Goal: Book appointment/travel/reservation

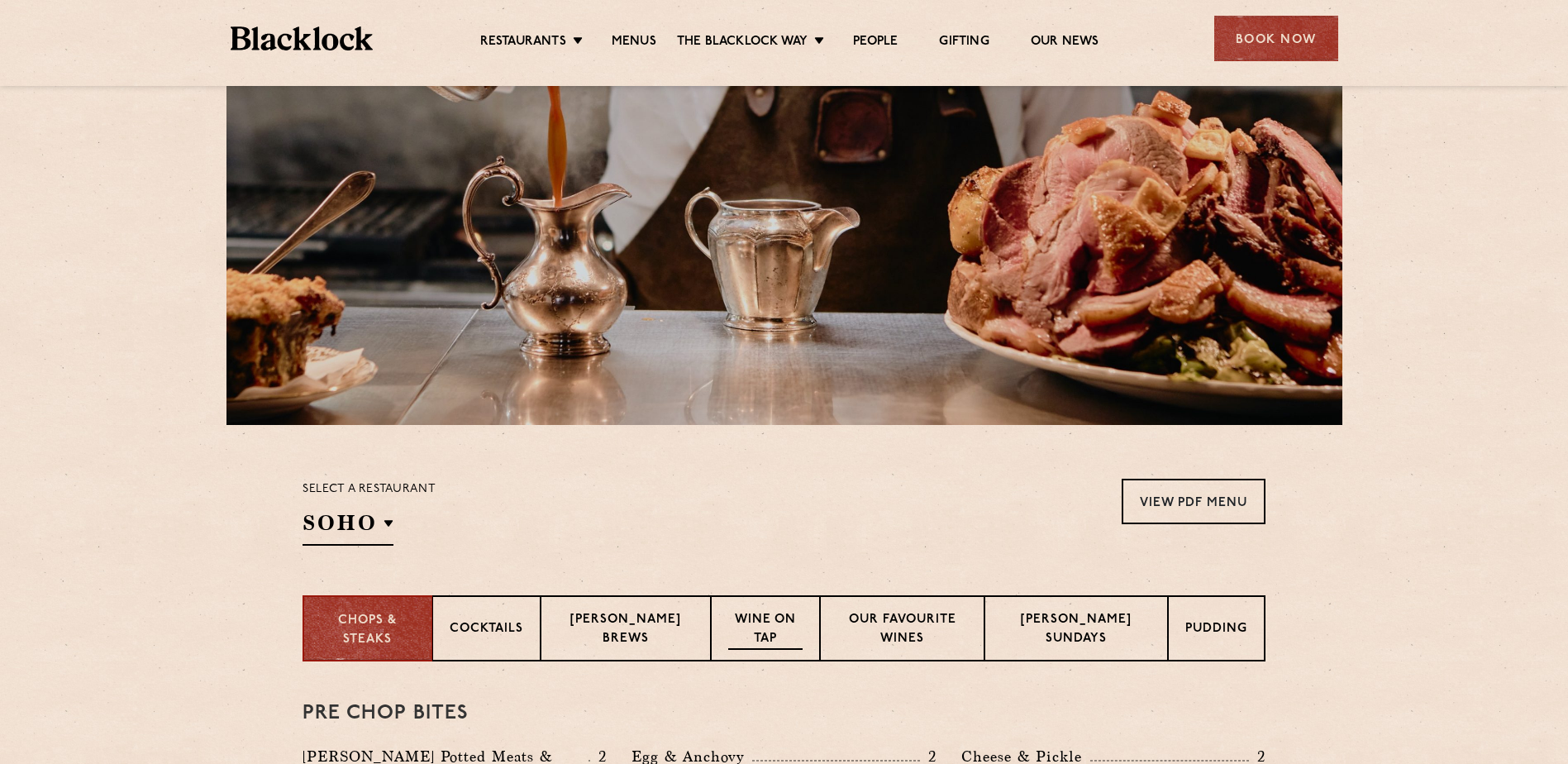
scroll to position [413, 0]
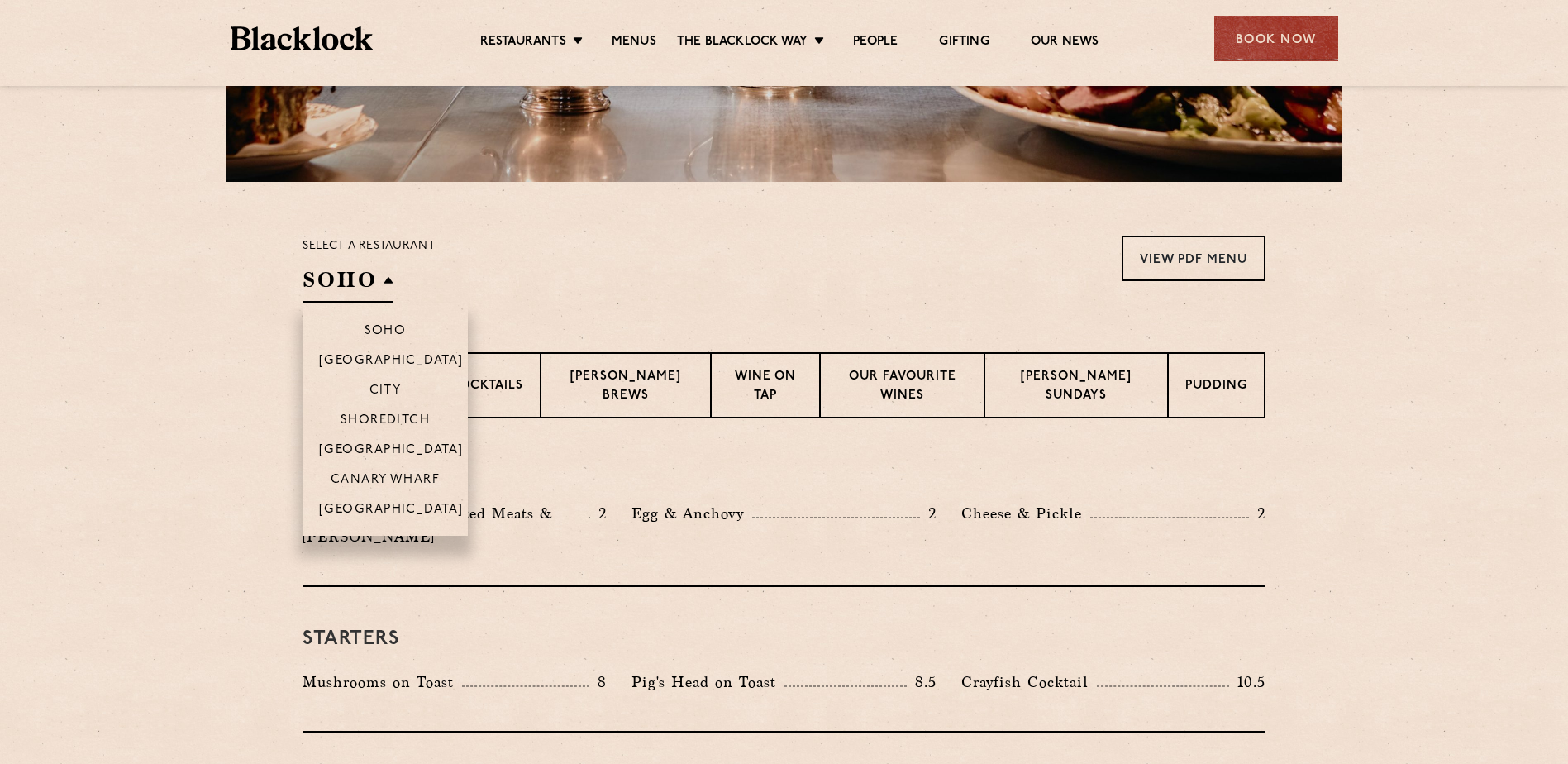
click at [373, 282] on h2 "SOHO" at bounding box center [348, 284] width 91 height 38
click at [382, 385] on p "City" at bounding box center [385, 391] width 32 height 16
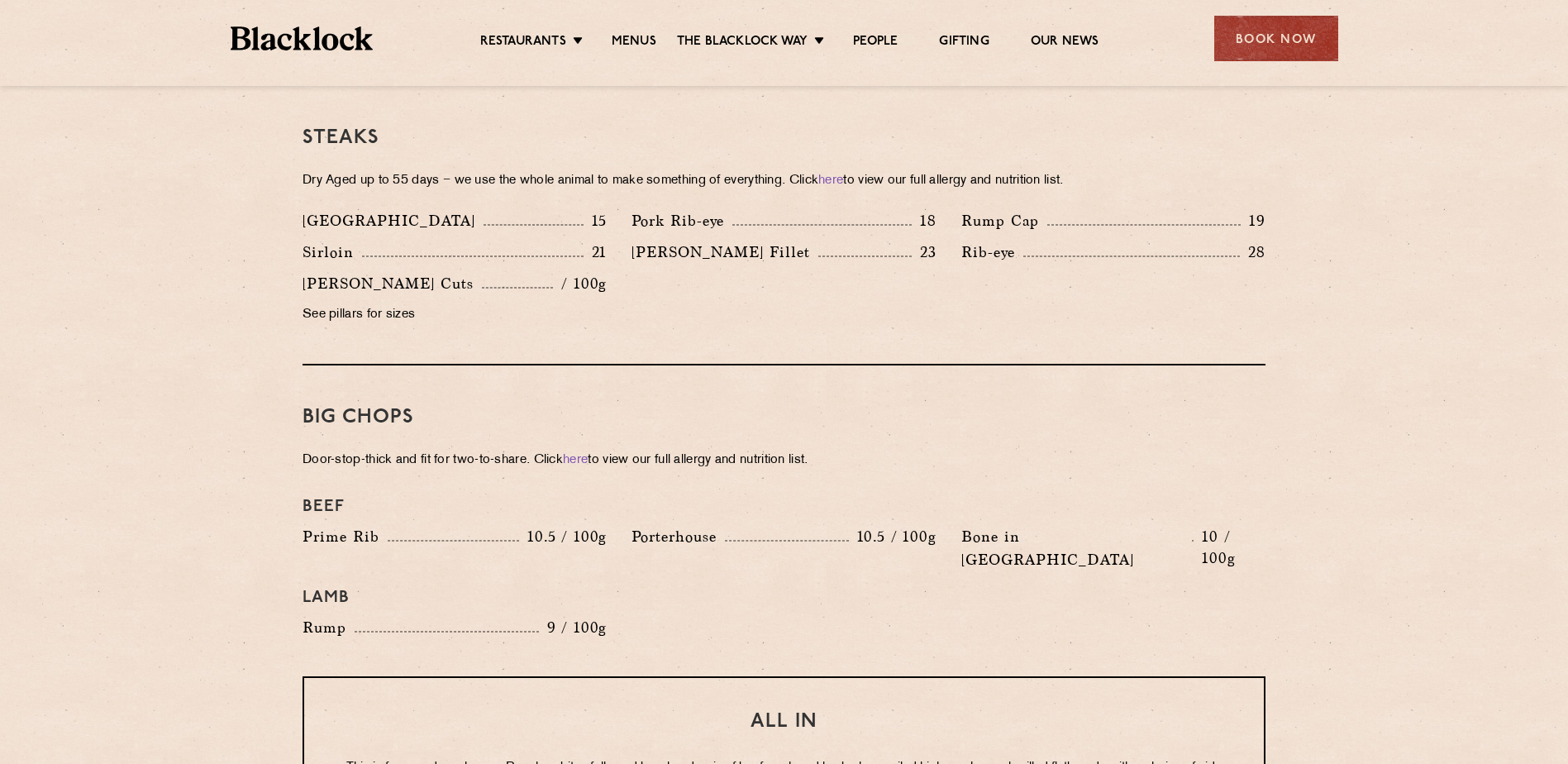
scroll to position [1240, 0]
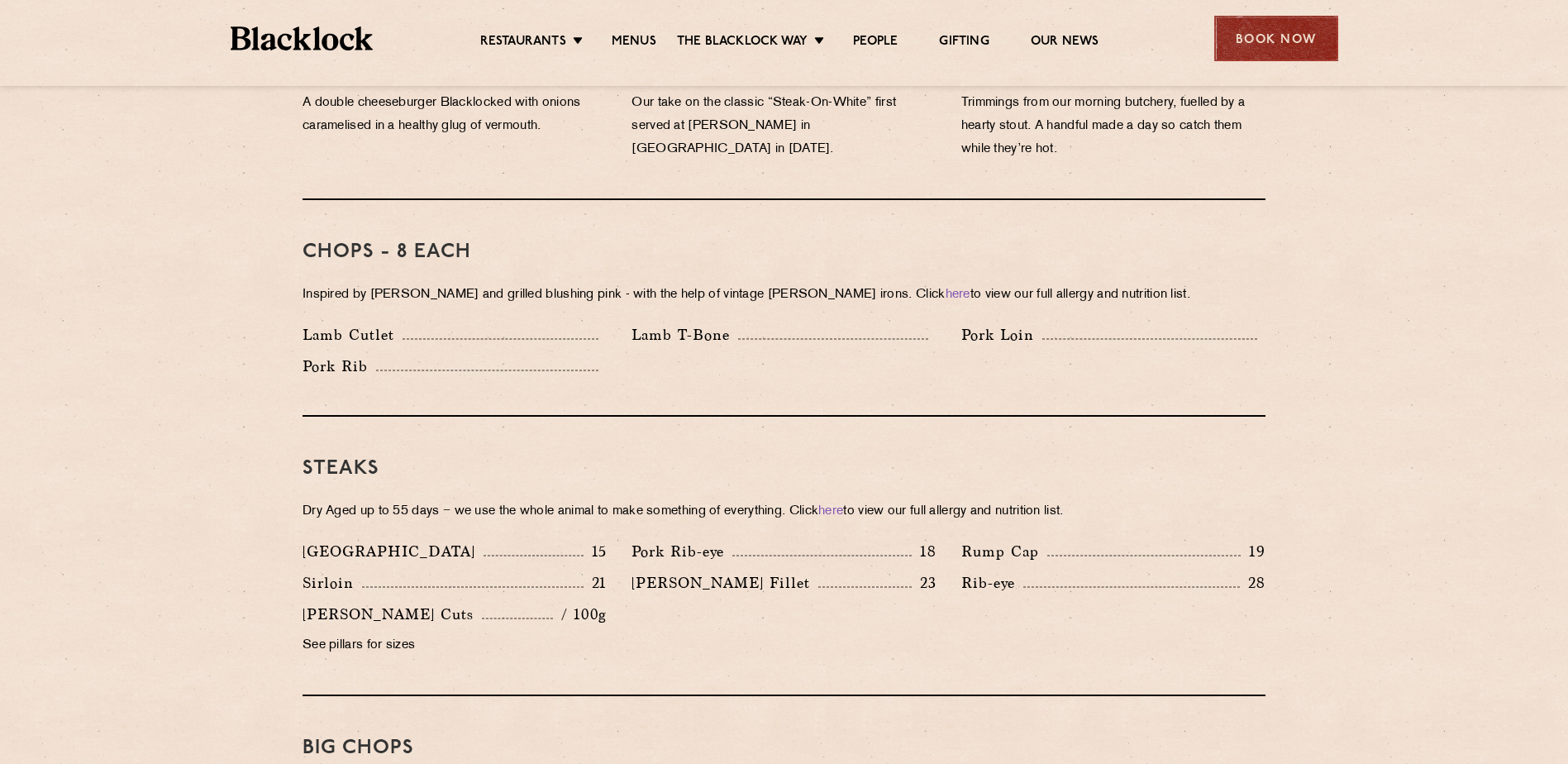
click at [1307, 44] on div "Book Now" at bounding box center [1276, 38] width 124 height 45
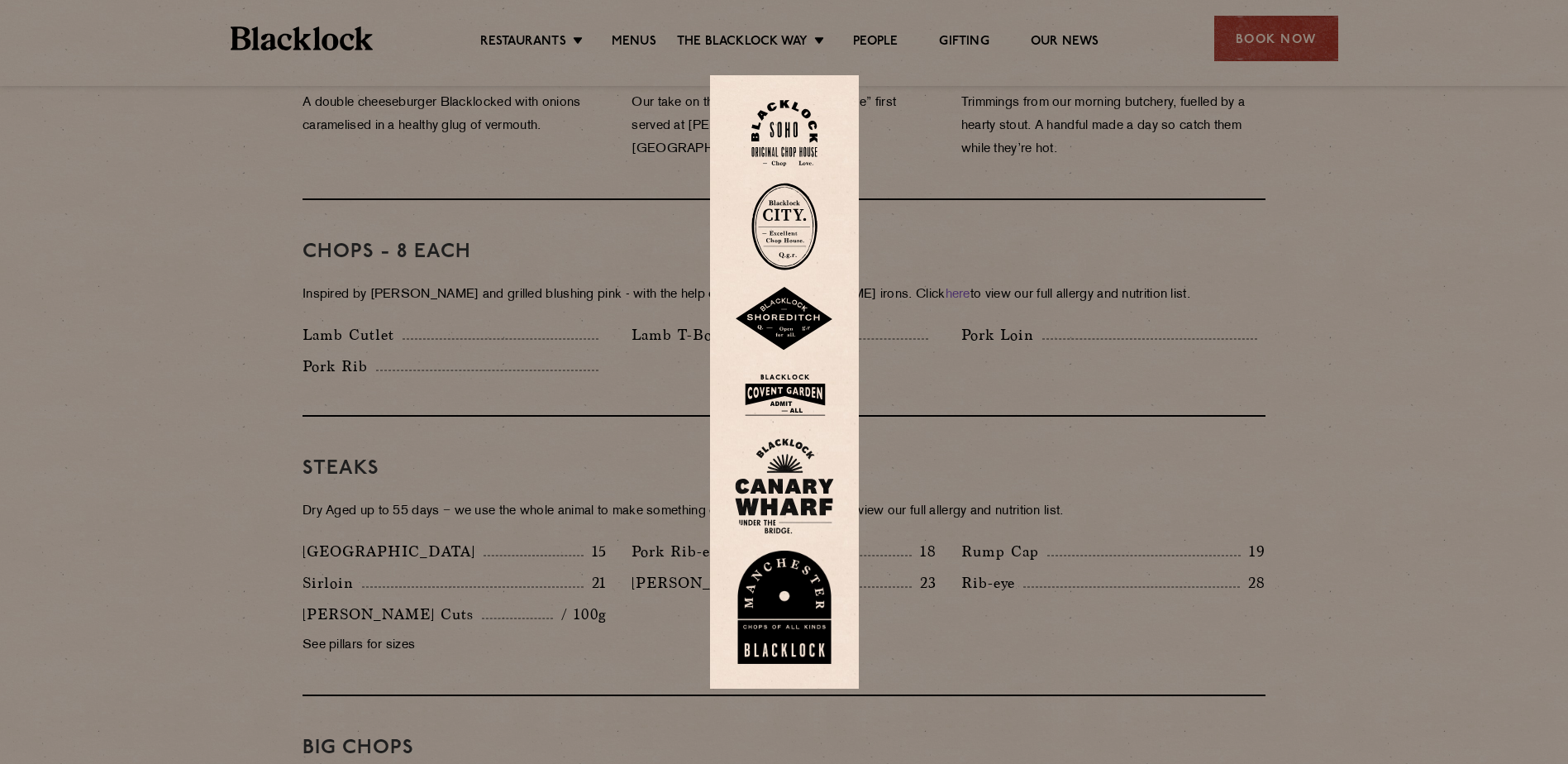
click at [780, 221] on img at bounding box center [784, 226] width 66 height 88
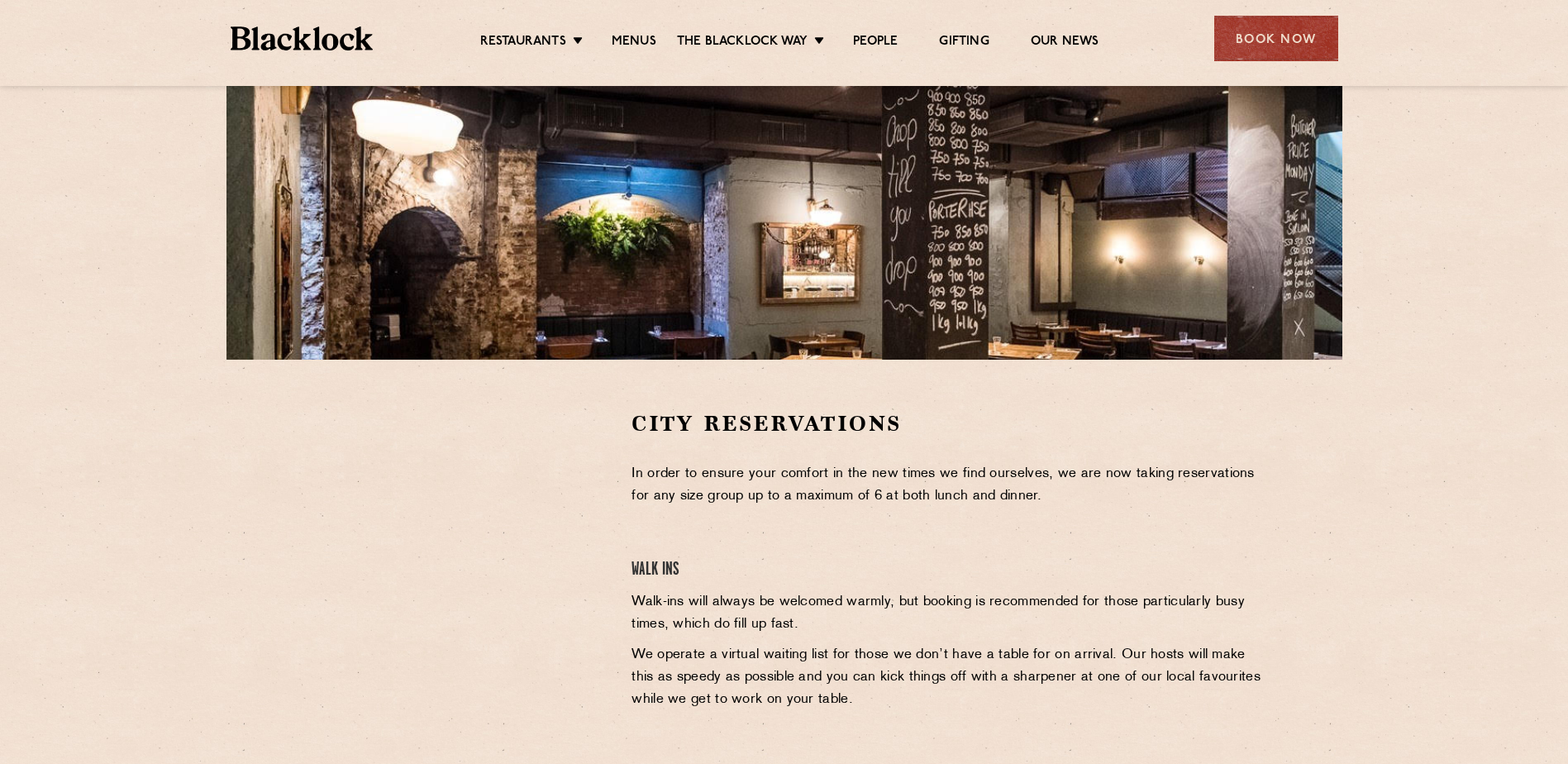
scroll to position [330, 0]
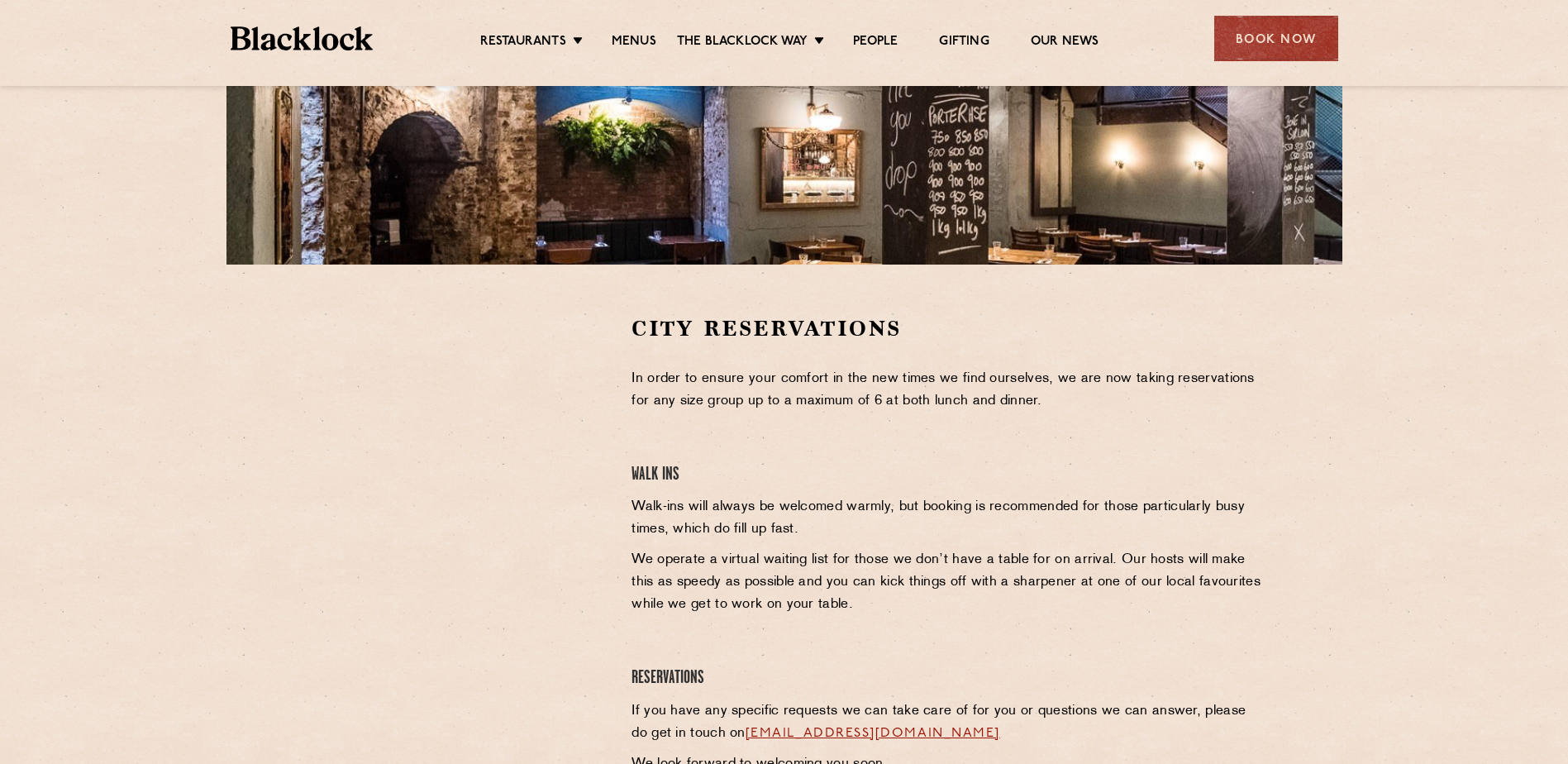
click at [636, 483] on h4 "Walk Ins" at bounding box center [948, 474] width 634 height 22
click at [581, 439] on div at bounding box center [454, 439] width 304 height 249
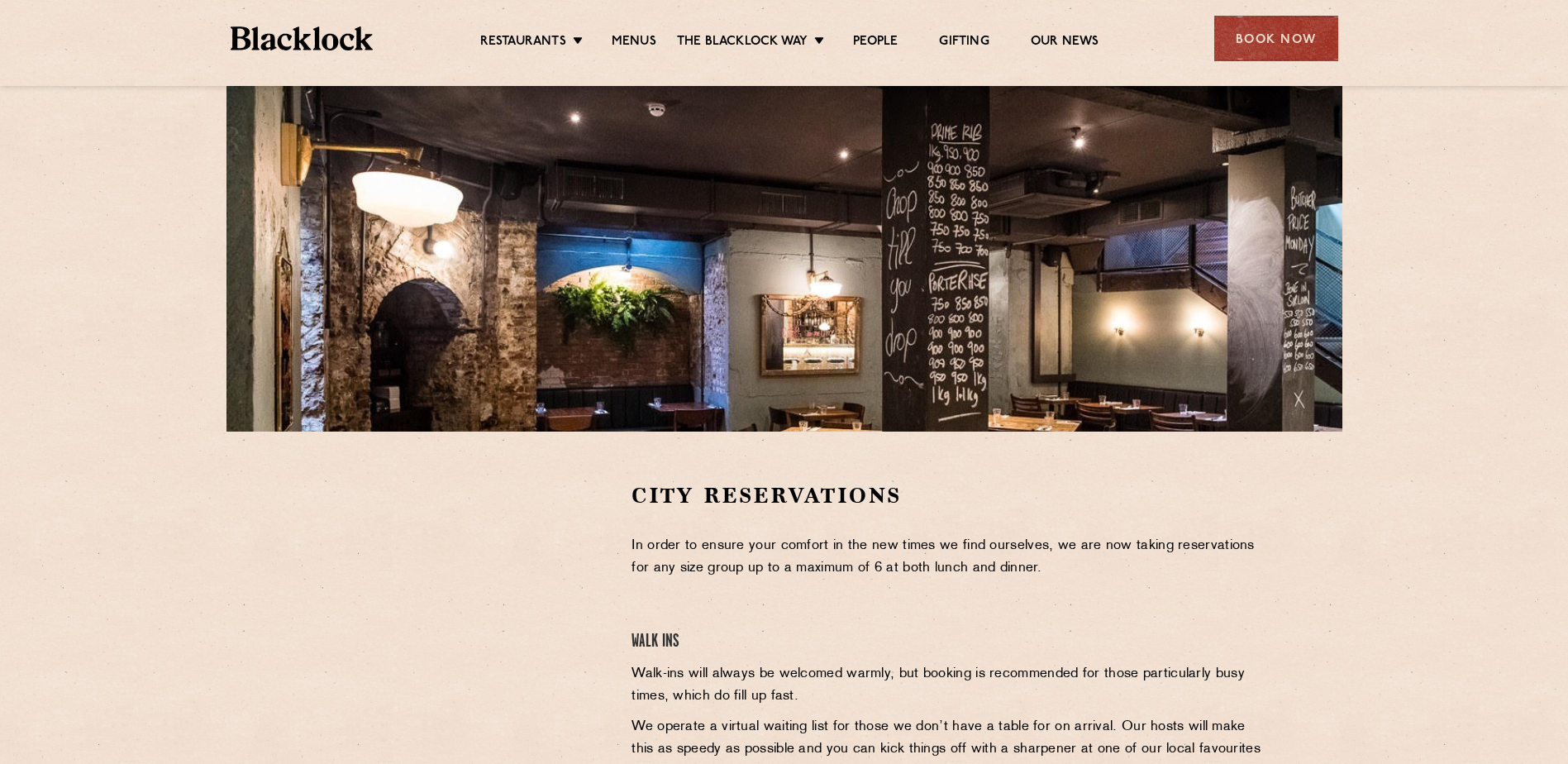
scroll to position [0, 0]
